Goal: Task Accomplishment & Management: Complete application form

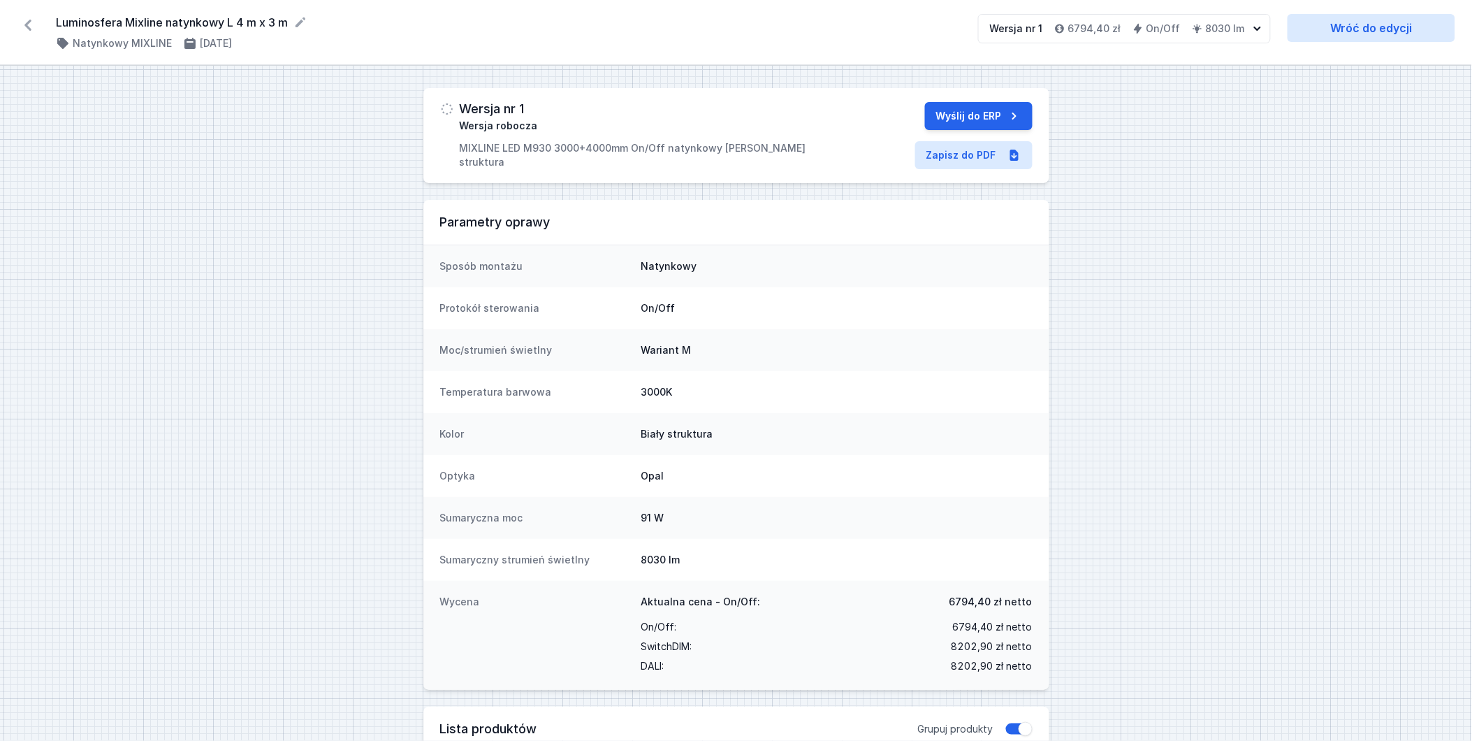
click at [31, 26] on icon at bounding box center [28, 25] width 22 height 22
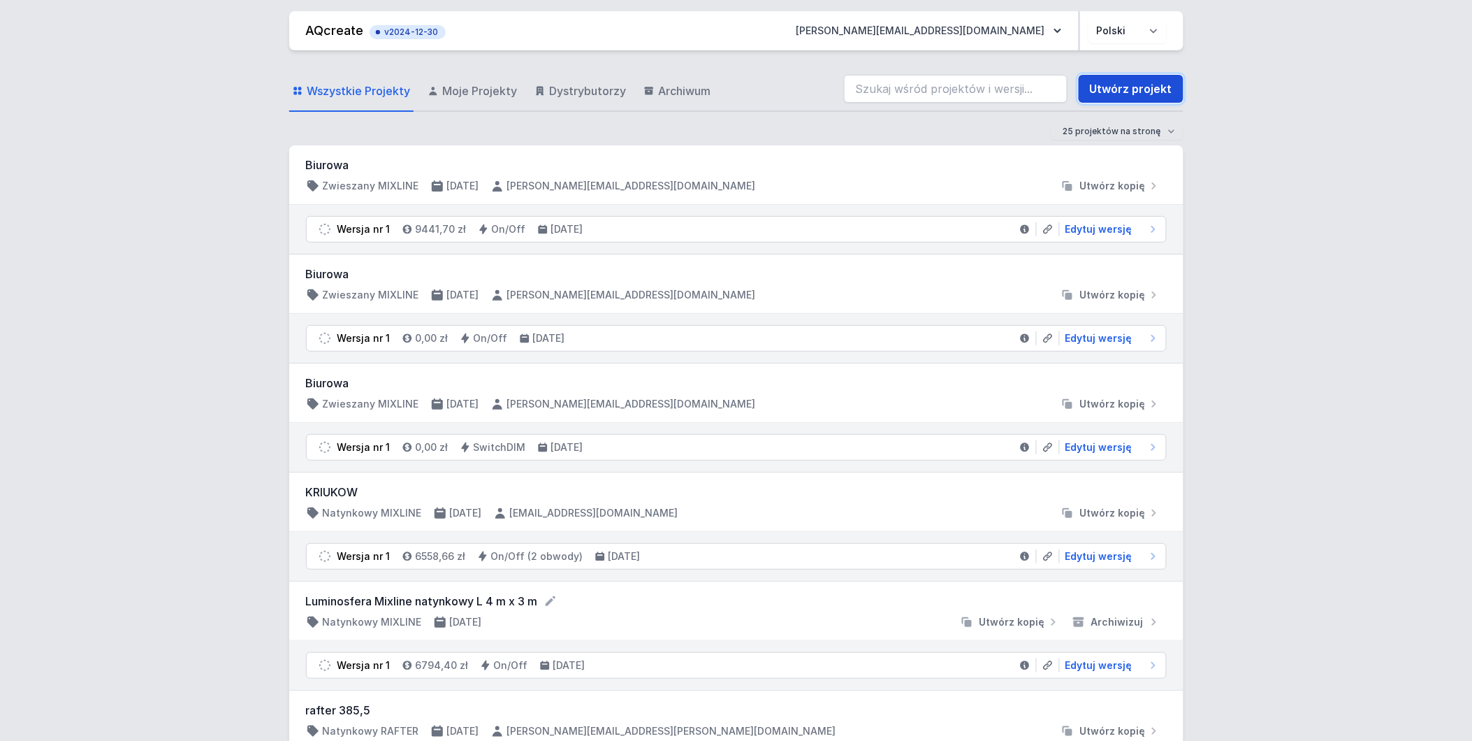
click at [1130, 93] on link "Utwórz projekt" at bounding box center [1131, 89] width 105 height 28
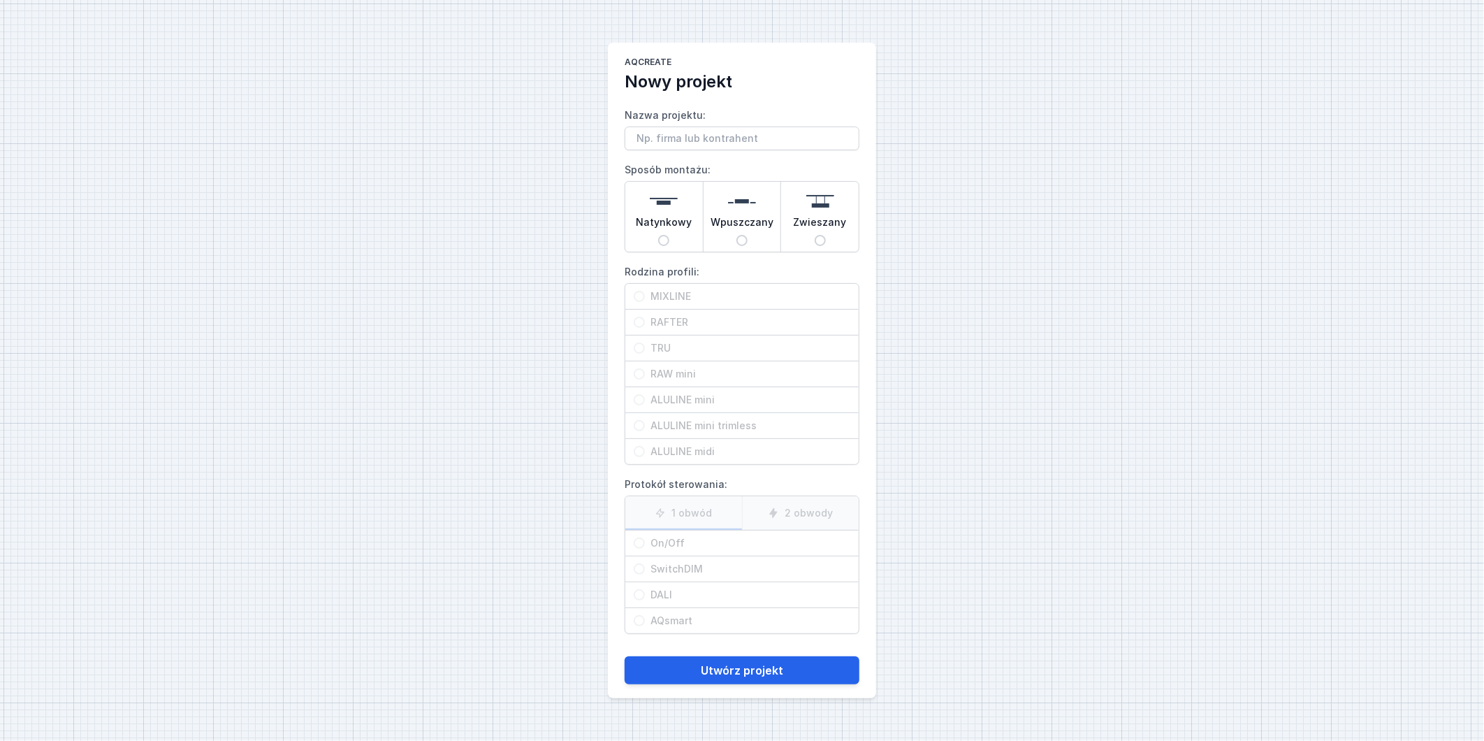
click at [821, 242] on input "Zwieszany" at bounding box center [820, 240] width 11 height 11
radio input "true"
click at [639, 317] on input "RAFTER" at bounding box center [639, 321] width 11 height 11
radio input "true"
